Goal: Check status: Check status

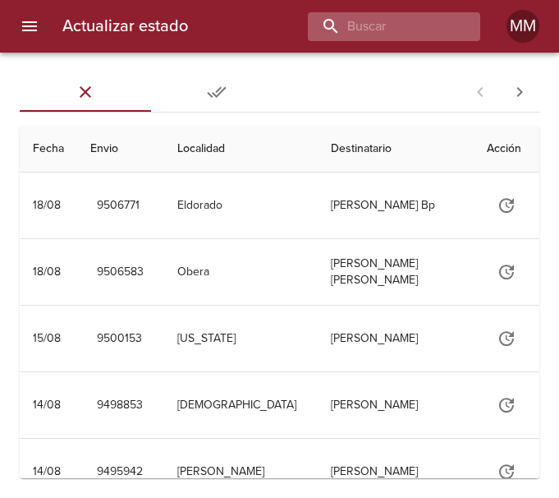
type input "5"
type input "264907"
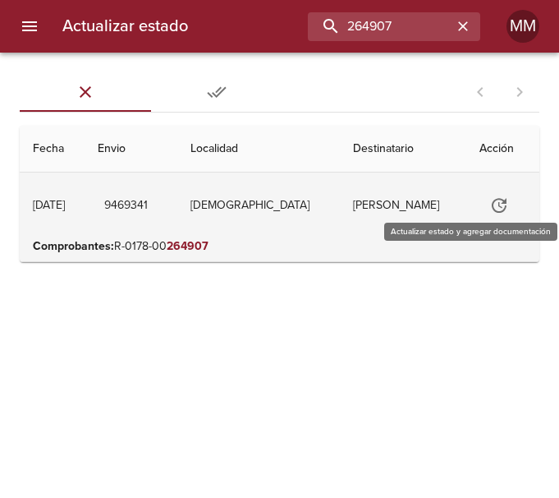
click at [498, 201] on icon "Tabla de envíos del cliente" at bounding box center [499, 205] width 20 height 20
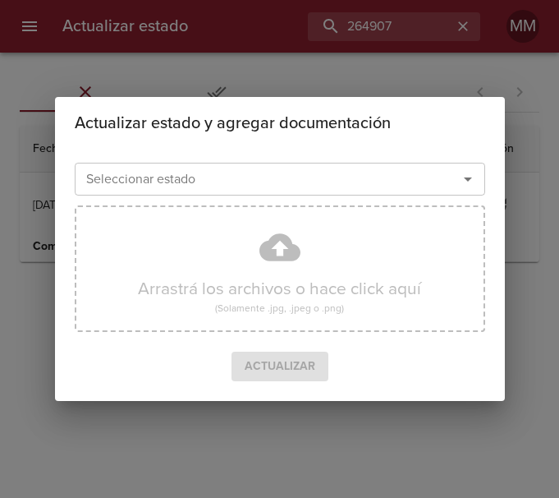
click at [469, 187] on icon "Abrir" at bounding box center [468, 179] width 20 height 20
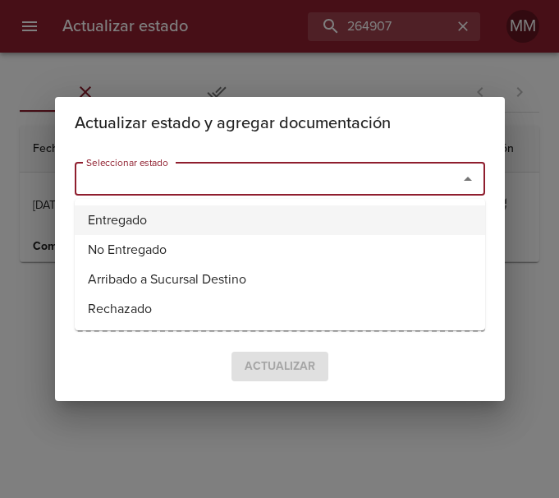
click at [216, 217] on li "Entregado" at bounding box center [280, 220] width 411 height 30
type input "Entregado"
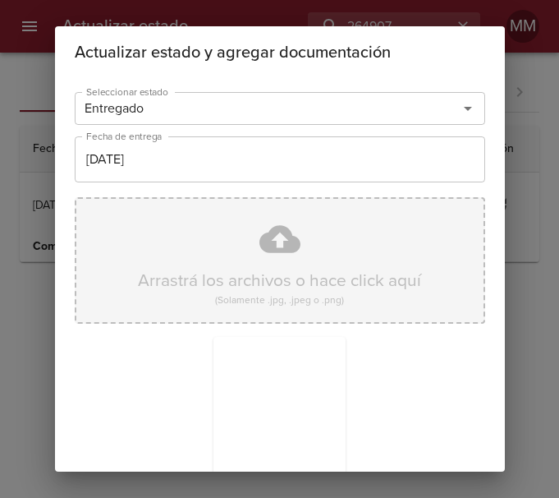
click at [206, 300] on div "Arrastrá los archivos o hace click aquí (Solamente .jpg, .jpeg o .png)" at bounding box center [280, 260] width 411 height 126
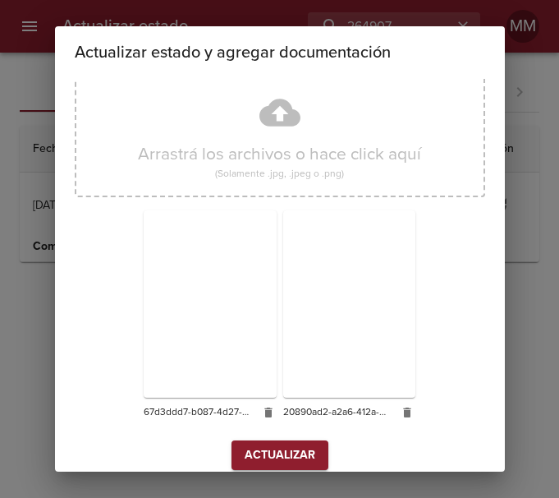
scroll to position [145, 0]
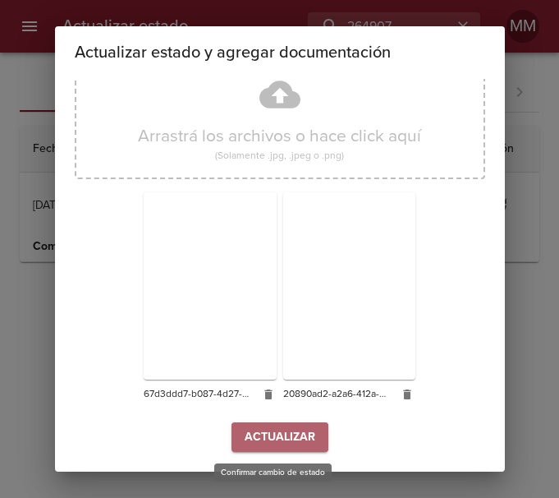
click at [258, 431] on span "Actualizar" at bounding box center [280, 437] width 71 height 21
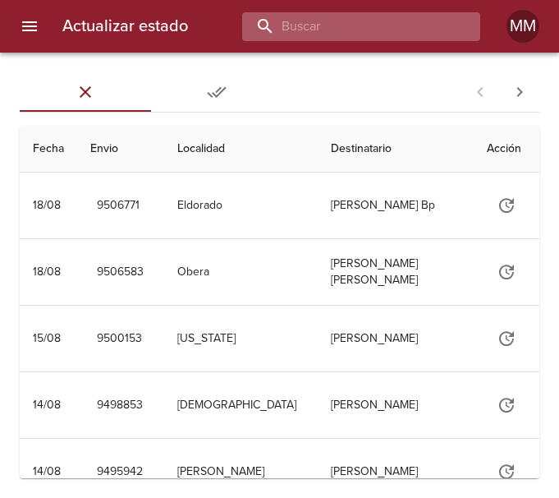
click at [368, 21] on input "buscar" at bounding box center [347, 26] width 210 height 29
type input "264907"
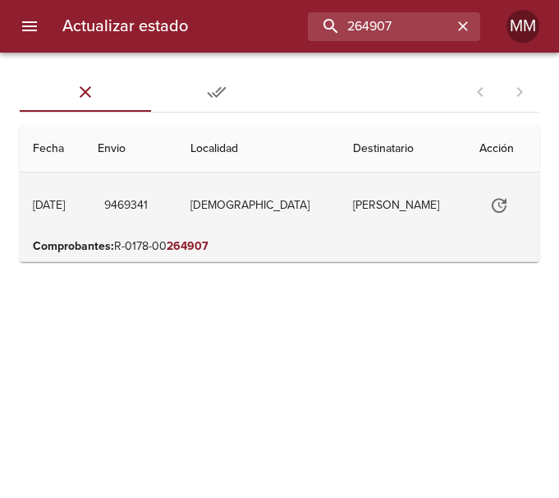
click at [353, 200] on td "[PERSON_NAME]" at bounding box center [403, 205] width 126 height 66
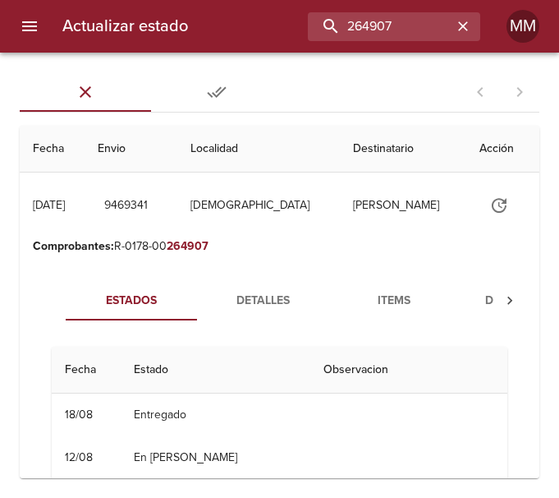
click at [482, 288] on button "Documentos" at bounding box center [525, 300] width 131 height 39
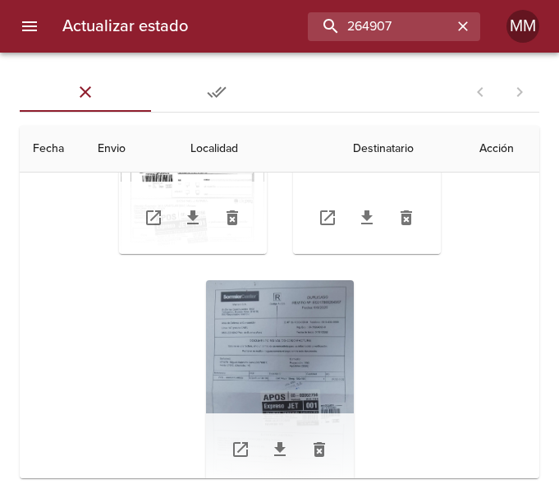
scroll to position [178, 0]
click at [277, 393] on div "Tabla de envíos del cliente" at bounding box center [280, 381] width 148 height 205
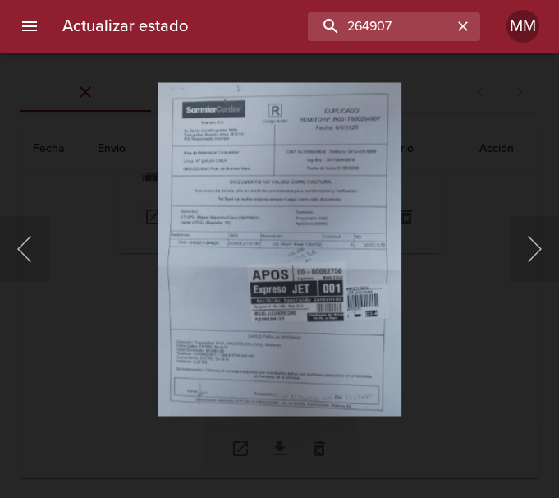
click at [9, 248] on div at bounding box center [8, 249] width 16 height 498
click at [16, 241] on div at bounding box center [8, 249] width 16 height 498
click at [27, 243] on button "Anterior" at bounding box center [24, 249] width 49 height 66
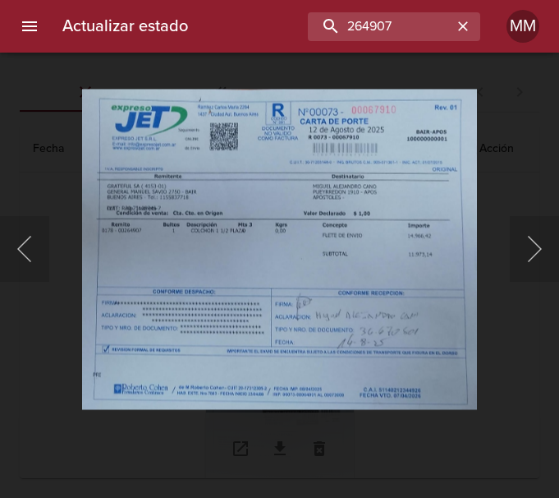
click at [87, 172] on img "Lightbox" at bounding box center [279, 249] width 395 height 320
click at [67, 173] on div "Lightbox" at bounding box center [279, 249] width 559 height 498
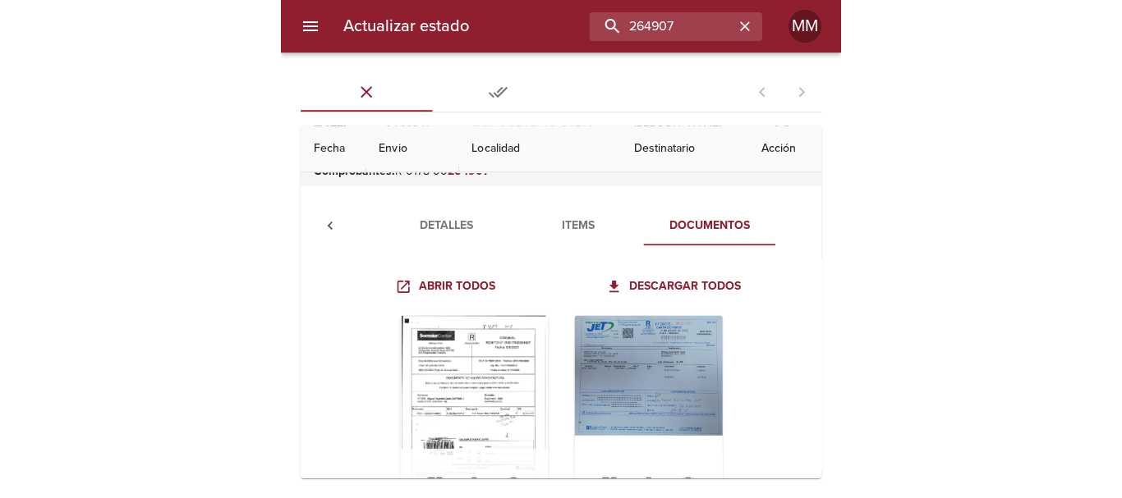
scroll to position [0, 0]
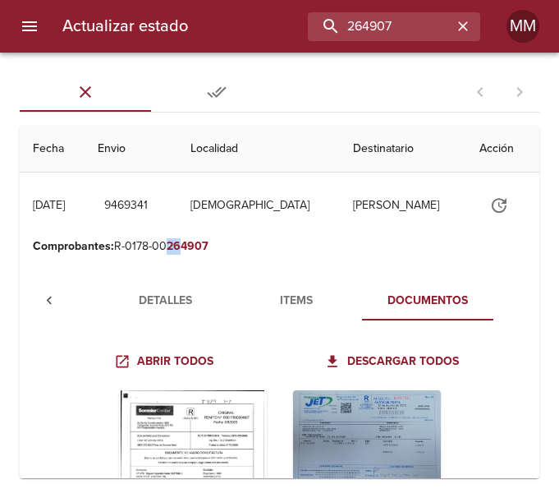
drag, startPoint x: 166, startPoint y: 250, endPoint x: 181, endPoint y: 244, distance: 16.9
click at [181, 244] on p "Comprobantes : R-0178-00 264907" at bounding box center [279, 246] width 493 height 16
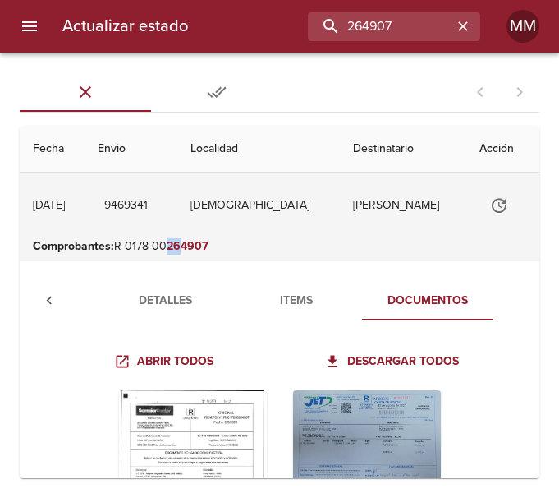
click at [232, 225] on td "[DEMOGRAPHIC_DATA]" at bounding box center [258, 205] width 163 height 66
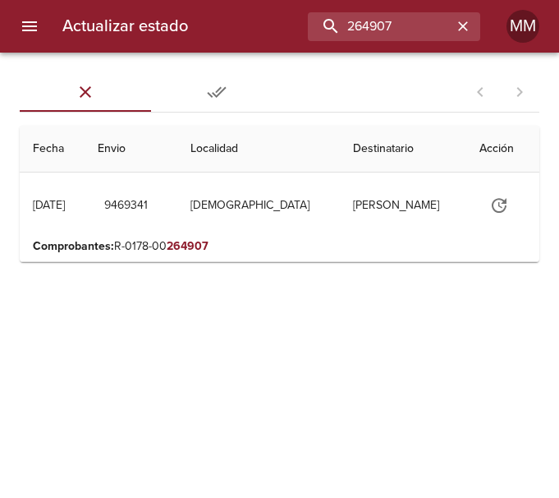
click at [207, 276] on div "Sin Entregar Entregadas 1 - 1 de 1 Fecha Envio Localidad Destinatario Acción [D…" at bounding box center [279, 275] width 559 height 445
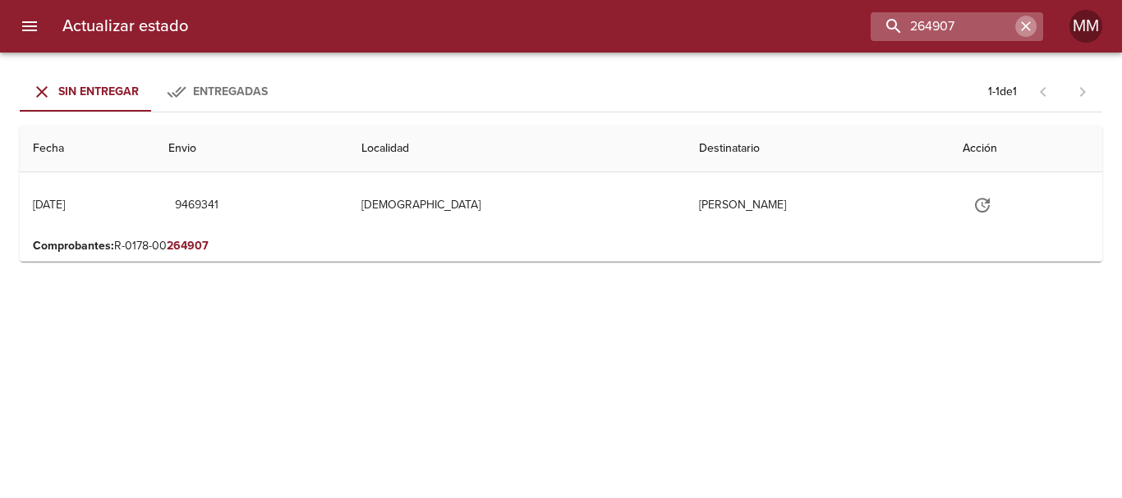
click at [558, 27] on icon "button" at bounding box center [1025, 26] width 16 height 16
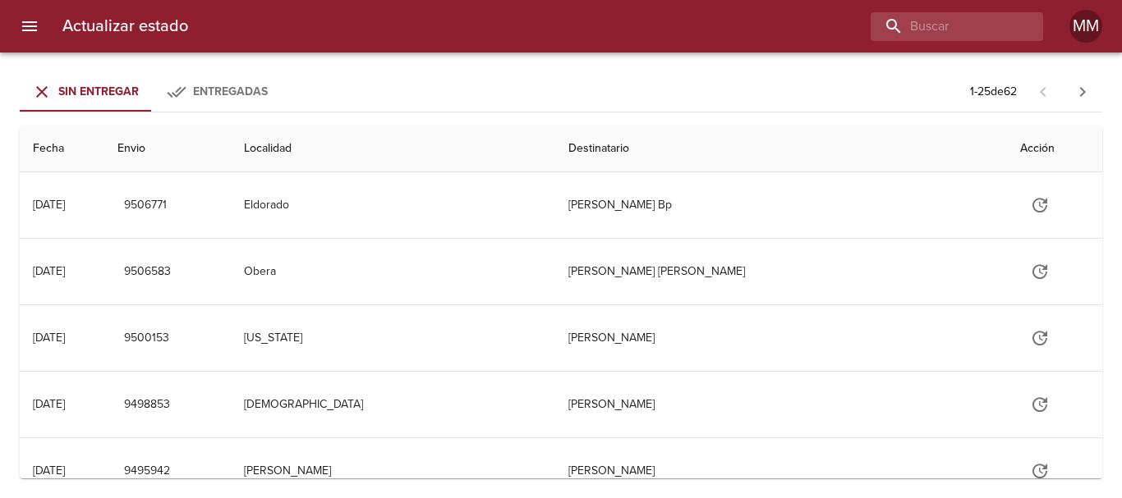
click at [99, 31] on h6 "Actualizar estado" at bounding box center [125, 26] width 126 height 26
